Goal: Check status: Check status

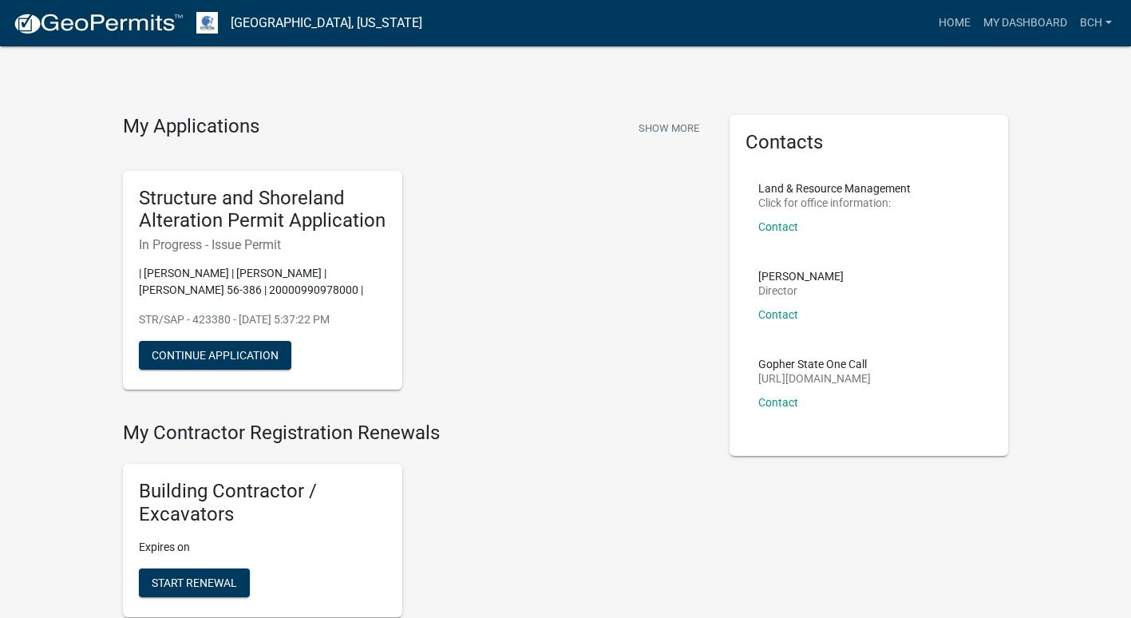
click at [545, 473] on div "Building Contractor / Excavators Expires on Start Renewal" at bounding box center [414, 540] width 607 height 179
